Goal: Task Accomplishment & Management: Use online tool/utility

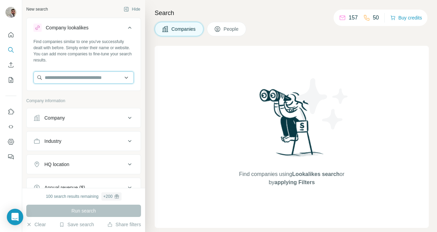
click at [62, 74] on input "text" at bounding box center [83, 77] width 100 height 12
paste input "**********"
type input "*******"
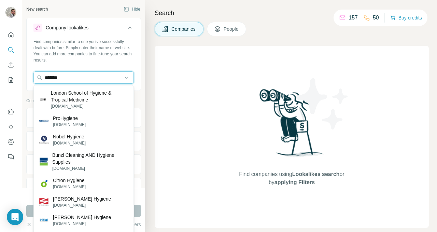
drag, startPoint x: 86, startPoint y: 74, endPoint x: 29, endPoint y: 67, distance: 57.5
click at [29, 67] on div "Find companies similar to one you've successfully dealt with before. Simply ent…" at bounding box center [84, 64] width 114 height 51
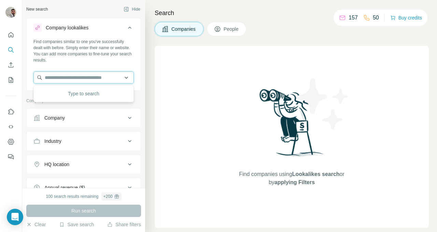
click at [59, 79] on input "text" at bounding box center [83, 77] width 100 height 12
paste input "**********"
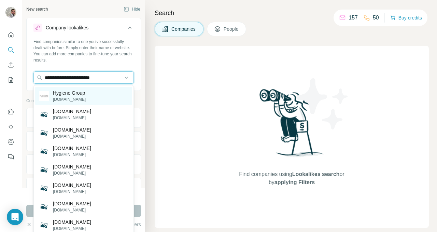
type input "**********"
click at [80, 94] on p "Hygiene Group" at bounding box center [69, 92] width 33 height 7
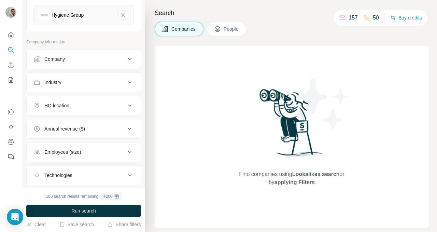
scroll to position [86, 0]
click at [91, 58] on div "Company" at bounding box center [79, 58] width 92 height 7
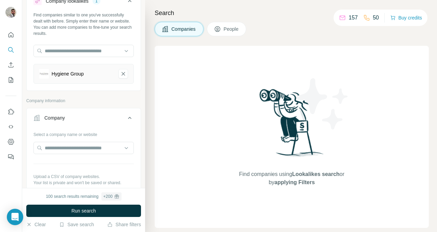
scroll to position [32, 0]
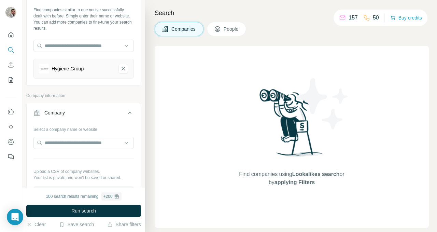
click at [130, 112] on icon at bounding box center [130, 113] width 8 height 8
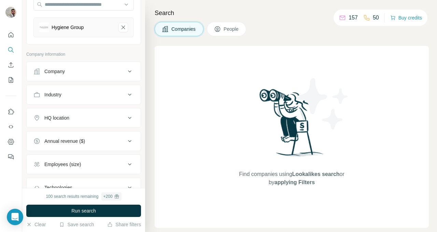
scroll to position [74, 0]
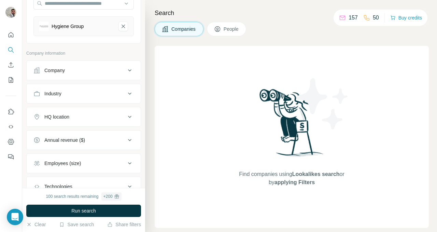
click at [113, 118] on div "HQ location" at bounding box center [79, 116] width 92 height 7
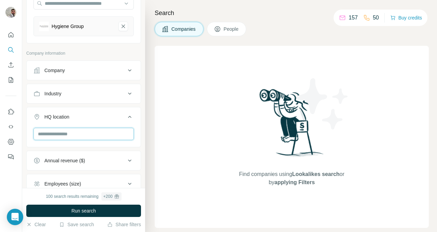
click at [108, 134] on input "text" at bounding box center [83, 134] width 100 height 12
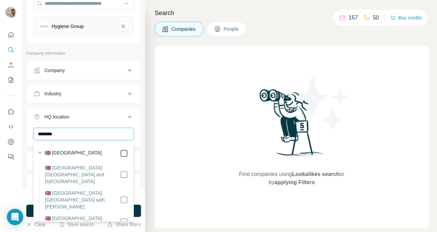
type input "********"
click at [121, 121] on button "HQ location 1" at bounding box center [84, 118] width 114 height 19
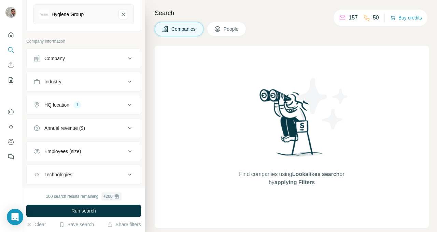
scroll to position [85, 0]
click at [120, 79] on div "Industry" at bounding box center [79, 82] width 92 height 7
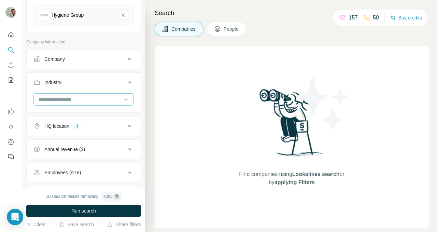
click at [96, 98] on input at bounding box center [80, 100] width 84 height 8
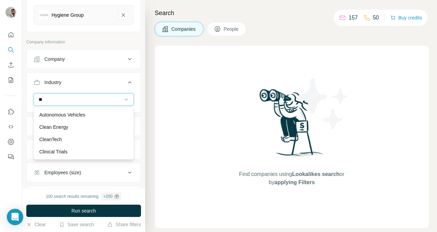
type input "*"
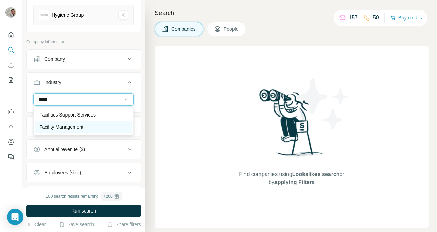
type input "*****"
click at [66, 129] on p "Facility Management" at bounding box center [61, 127] width 44 height 7
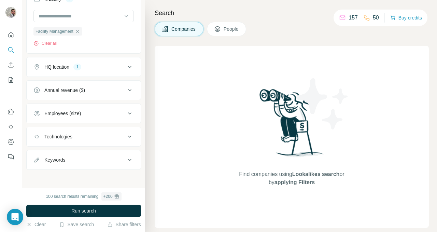
scroll to position [170, 0]
click at [130, 112] on icon at bounding box center [130, 112] width 8 height 8
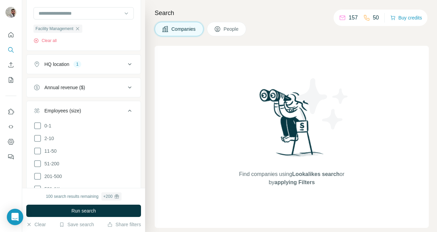
click at [130, 110] on icon at bounding box center [129, 111] width 3 height 2
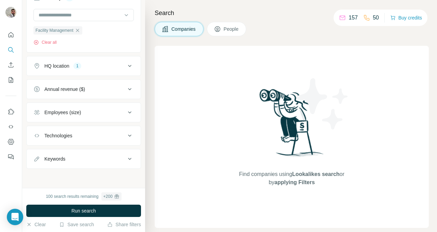
click at [130, 136] on icon at bounding box center [130, 135] width 8 height 8
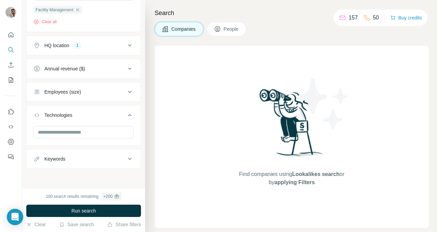
click at [130, 115] on icon at bounding box center [130, 115] width 8 height 8
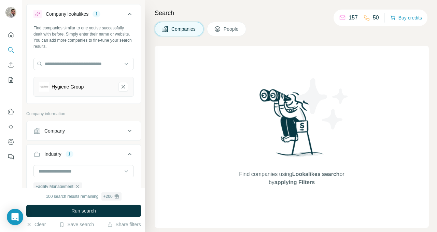
scroll to position [0, 0]
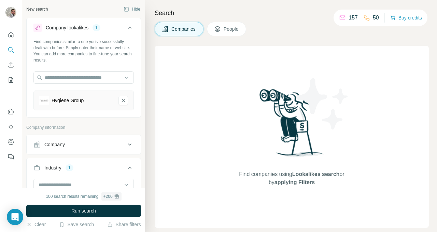
click at [207, 71] on div "Find companies using Lookalikes search or by applying Filters" at bounding box center [292, 137] width 274 height 182
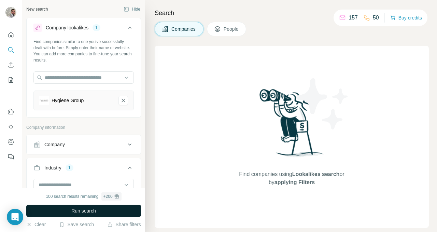
click at [76, 212] on span "Run search" at bounding box center [83, 210] width 25 height 7
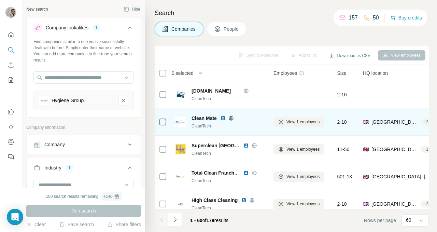
scroll to position [30, 0]
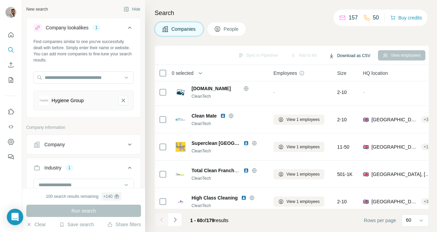
click at [352, 54] on button "Download as CSV" at bounding box center [349, 56] width 51 height 10
click at [362, 68] on div "Only current page (60)" at bounding box center [354, 70] width 64 height 12
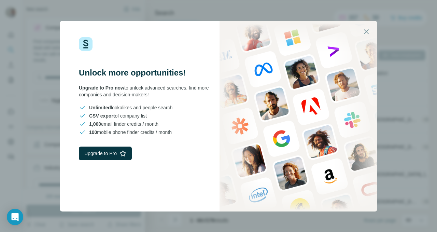
click at [367, 30] on icon "button" at bounding box center [366, 32] width 8 height 8
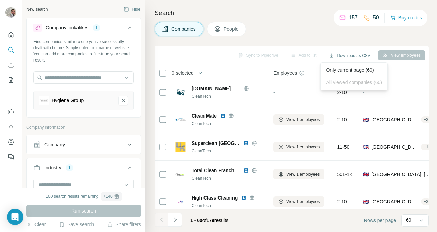
click at [218, 136] on td "Superclean UK CleanTech" at bounding box center [220, 146] width 98 height 27
click at [289, 171] on span "View 1 employees" at bounding box center [302, 174] width 33 height 6
click at [225, 27] on span "People" at bounding box center [232, 29] width 16 height 7
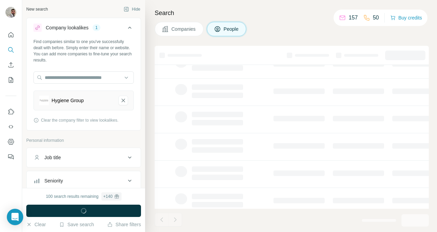
click at [349, 160] on td at bounding box center [358, 173] width 59 height 27
click at [360, 33] on div "Companies People" at bounding box center [292, 29] width 274 height 14
click at [363, 36] on div "Companies People" at bounding box center [292, 29] width 274 height 14
click at [354, 35] on div "Companies People" at bounding box center [292, 29] width 274 height 14
click at [418, 32] on div "Companies People" at bounding box center [292, 29] width 274 height 14
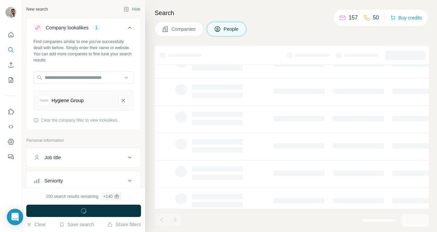
click at [417, 33] on div "Companies People" at bounding box center [292, 29] width 274 height 14
click at [415, 34] on div "Companies People" at bounding box center [292, 29] width 274 height 14
click at [416, 35] on div "Companies People" at bounding box center [292, 29] width 274 height 14
click at [417, 35] on div "Companies People" at bounding box center [292, 29] width 274 height 14
click at [418, 34] on div "Companies People" at bounding box center [292, 29] width 274 height 14
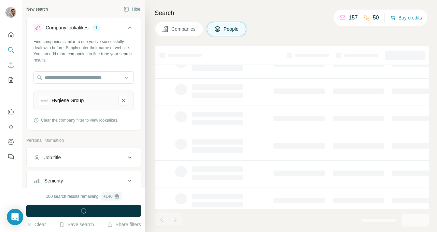
click at [423, 32] on div "Companies People" at bounding box center [292, 29] width 274 height 14
click at [424, 31] on div "Companies People" at bounding box center [292, 29] width 274 height 14
click at [426, 33] on div "Companies People" at bounding box center [292, 29] width 274 height 14
click at [426, 32] on div "Companies People" at bounding box center [292, 29] width 274 height 14
click at [426, 31] on div "Companies People" at bounding box center [292, 29] width 274 height 14
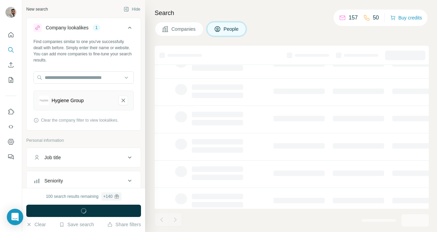
click at [425, 32] on div "Companies People" at bounding box center [292, 29] width 274 height 14
click at [425, 31] on div "Companies People" at bounding box center [292, 29] width 274 height 14
click at [427, 28] on div "Companies People" at bounding box center [292, 29] width 274 height 14
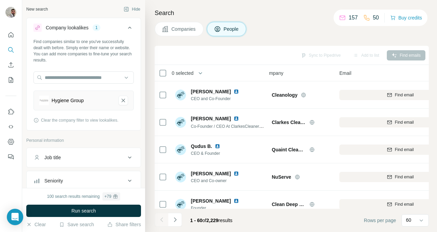
scroll to position [0, 11]
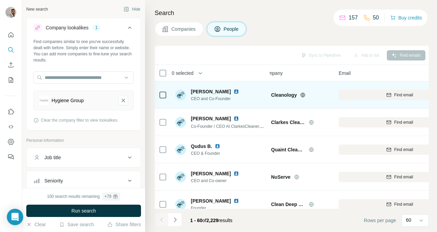
click at [409, 96] on span "Find email" at bounding box center [403, 95] width 19 height 6
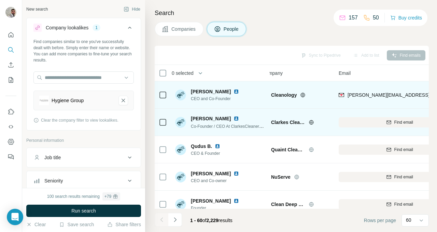
click at [403, 122] on span "Find email" at bounding box center [403, 122] width 19 height 6
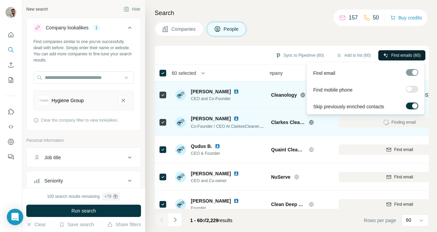
click at [386, 57] on button "Find emails (60)" at bounding box center [401, 55] width 47 height 10
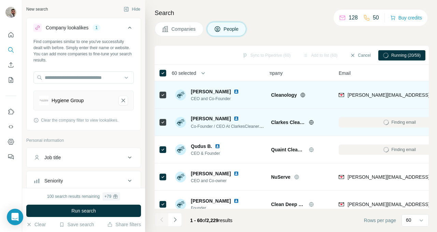
click at [115, 205] on div "Close" at bounding box center [111, 217] width 29 height 33
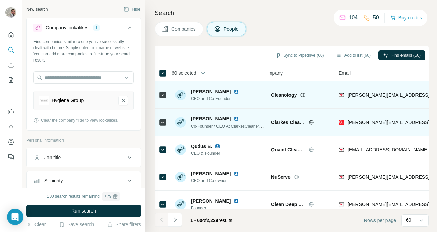
click at [176, 217] on icon "Navigate to next page" at bounding box center [175, 219] width 7 height 7
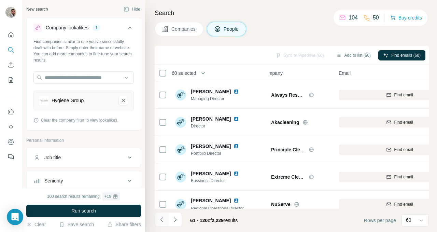
click at [163, 219] on icon "Navigate to previous page" at bounding box center [161, 219] width 7 height 7
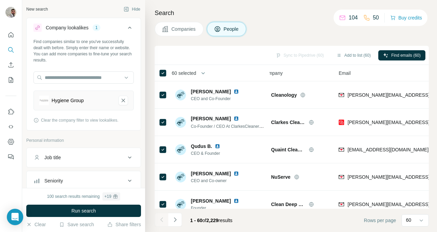
click at [294, 52] on div "Sync to Pipedrive (60) Add to list (60) Find emails (60)" at bounding box center [291, 55] width 267 height 12
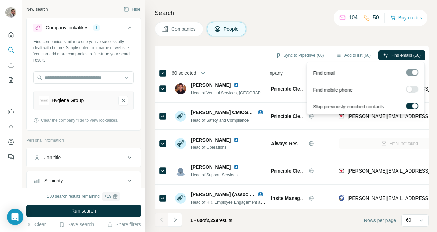
scroll to position [850, 11]
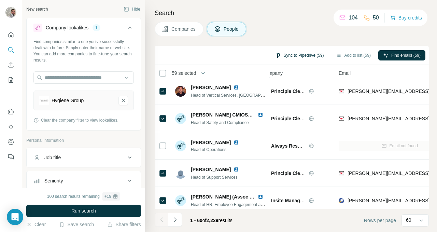
click at [299, 54] on button "Sync to Pipedrive (59)" at bounding box center [300, 55] width 58 height 10
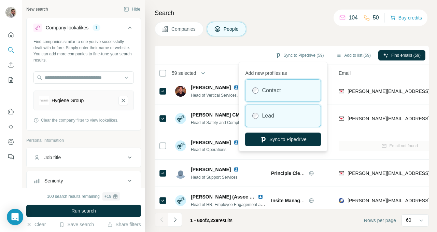
click at [278, 115] on div "Lead" at bounding box center [282, 116] width 75 height 22
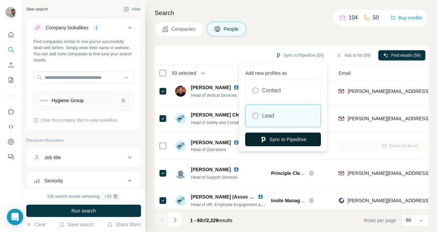
click at [281, 136] on button "Sync to Pipedrive" at bounding box center [283, 139] width 76 height 14
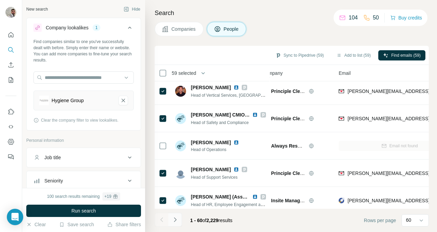
click at [178, 216] on button "Navigate to next page" at bounding box center [175, 220] width 14 height 14
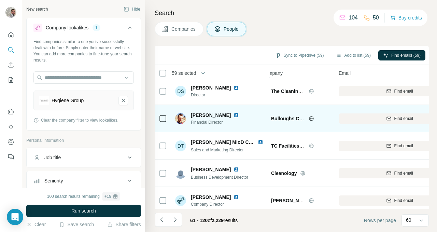
scroll to position [851, 11]
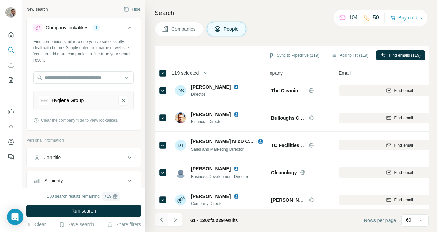
click at [164, 218] on icon "Navigate to previous page" at bounding box center [161, 219] width 7 height 7
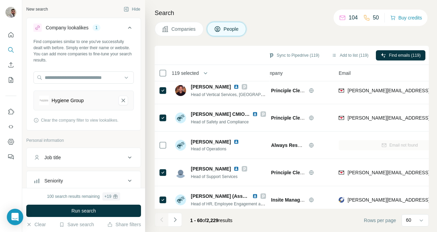
scroll to position [850, 11]
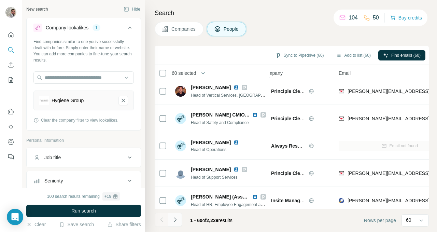
click at [175, 218] on icon "Navigate to next page" at bounding box center [175, 219] width 7 height 7
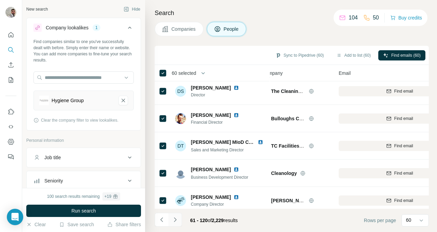
scroll to position [851, 11]
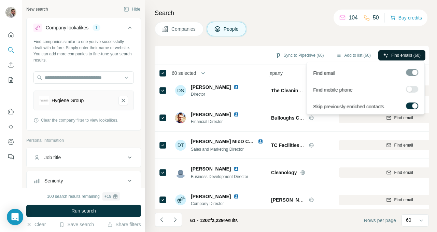
click at [391, 53] on span "Find emails (60)" at bounding box center [405, 55] width 29 height 6
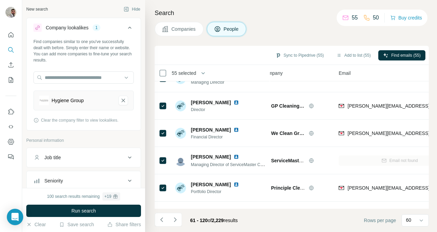
scroll to position [1511, 11]
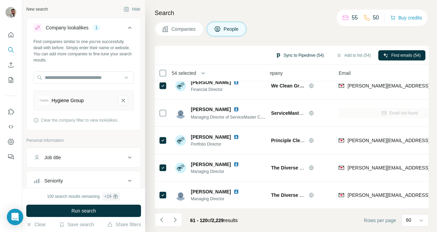
click at [299, 54] on button "Sync to Pipedrive (54)" at bounding box center [300, 55] width 58 height 10
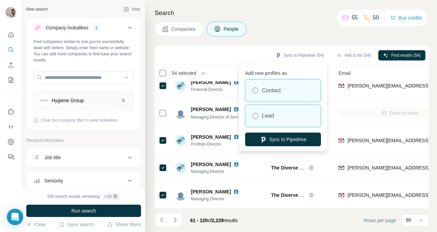
click at [262, 120] on div "Lead" at bounding box center [282, 116] width 75 height 22
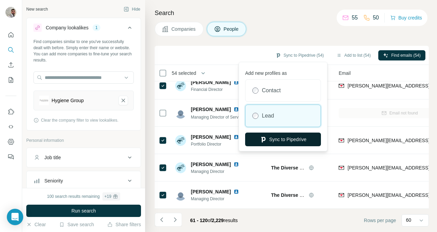
click at [269, 138] on button "Sync to Pipedrive" at bounding box center [283, 139] width 76 height 14
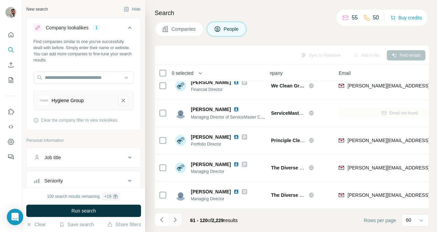
click at [178, 217] on icon "Navigate to next page" at bounding box center [175, 219] width 7 height 7
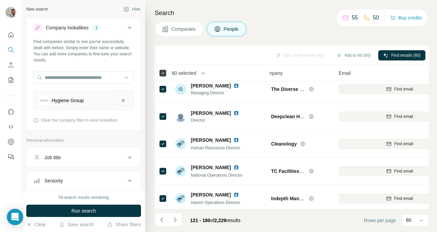
scroll to position [0, 11]
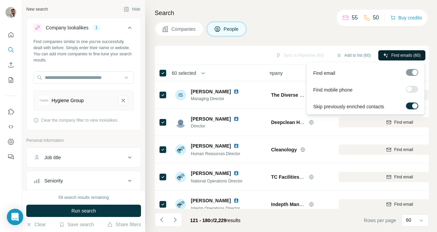
click at [393, 53] on span "Find emails (60)" at bounding box center [405, 55] width 29 height 6
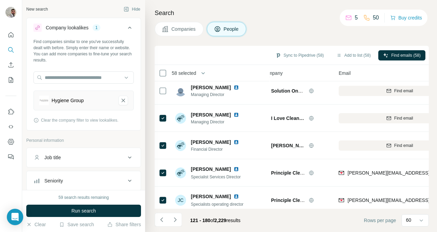
scroll to position [227, 11]
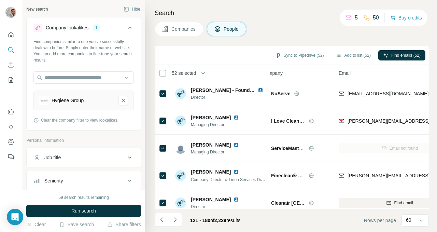
scroll to position [1511, 11]
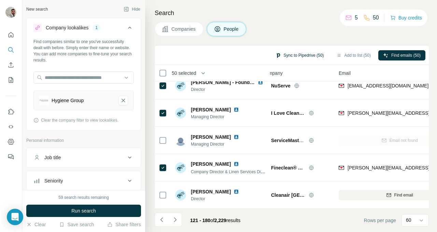
click at [306, 55] on button "Sync to Pipedrive (50)" at bounding box center [300, 55] width 58 height 10
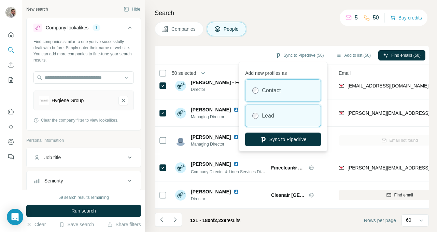
click at [274, 115] on label "Lead" at bounding box center [268, 116] width 12 height 8
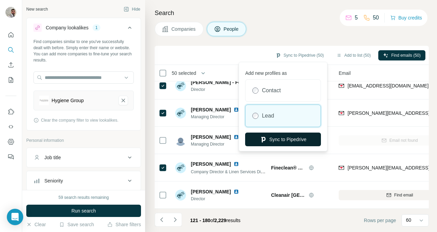
click at [292, 142] on button "Sync to Pipedrive" at bounding box center [283, 139] width 76 height 14
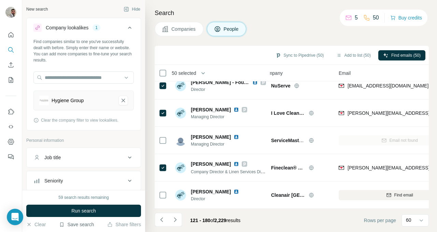
click at [73, 224] on button "Save search" at bounding box center [76, 224] width 35 height 7
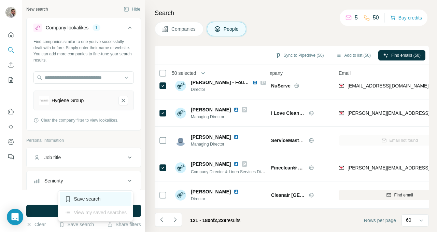
click at [87, 199] on div "Save search" at bounding box center [96, 199] width 72 height 14
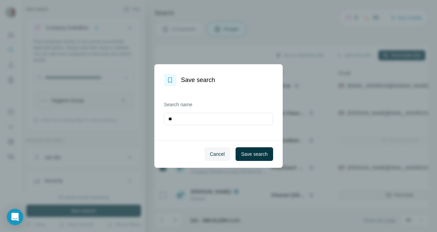
type input "*"
type input "**********"
click at [246, 156] on span "Save search" at bounding box center [254, 154] width 27 height 7
